Goal: Check status: Check status

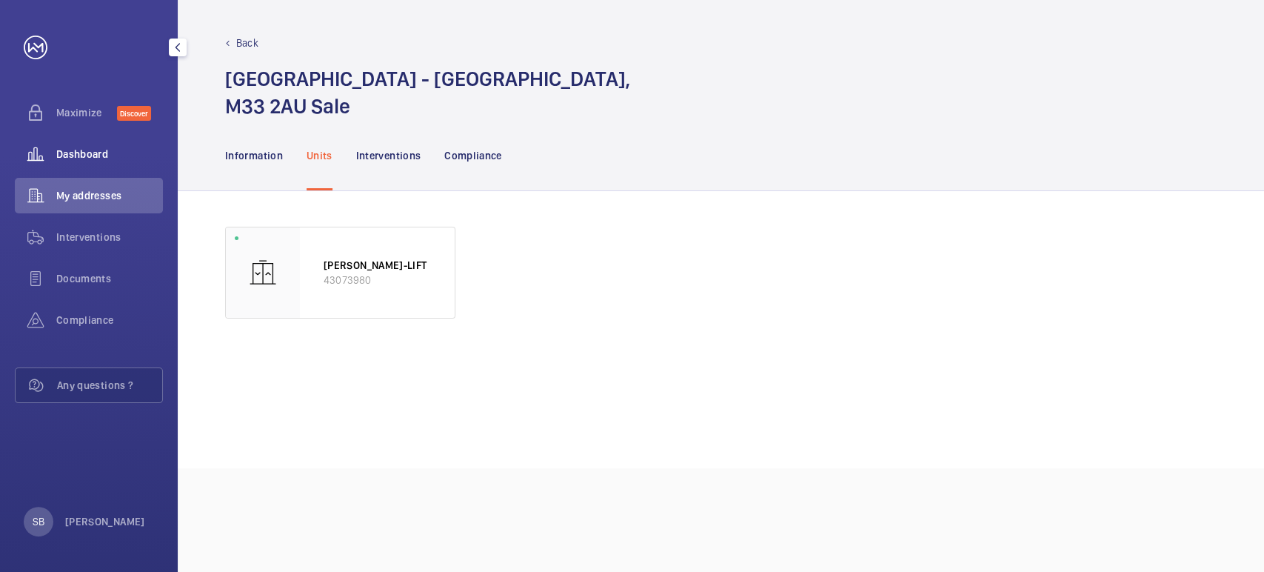
click at [91, 152] on span "Dashboard" at bounding box center [109, 154] width 107 height 15
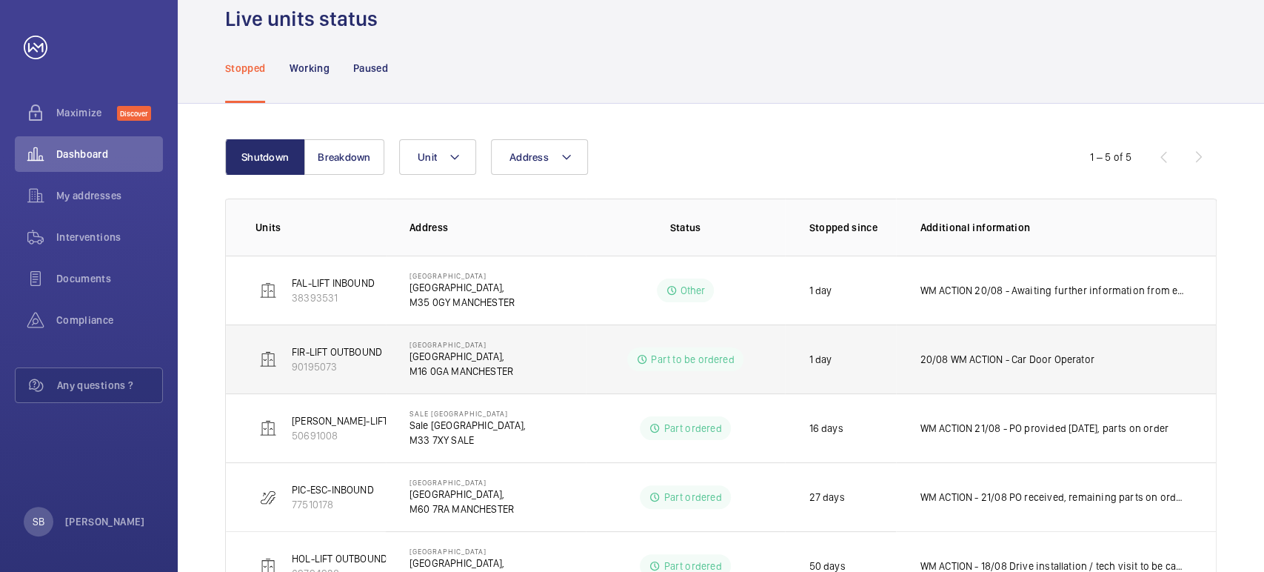
scroll to position [124, 0]
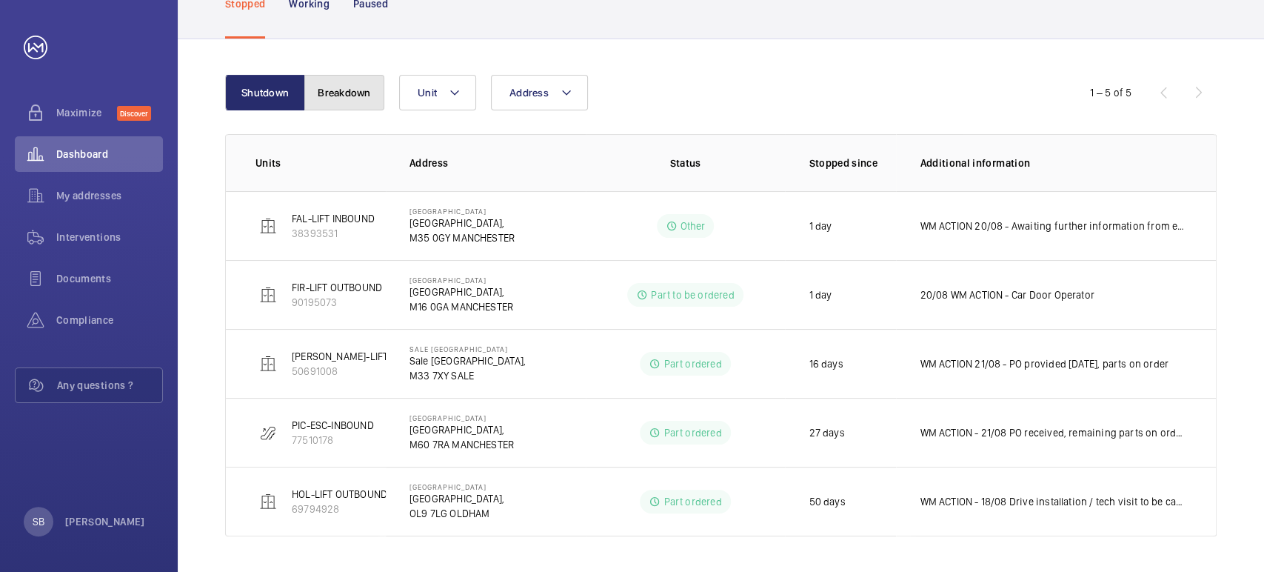
click at [350, 87] on button "Breakdown" at bounding box center [344, 93] width 80 height 36
